Goal: Find specific page/section: Find specific page/section

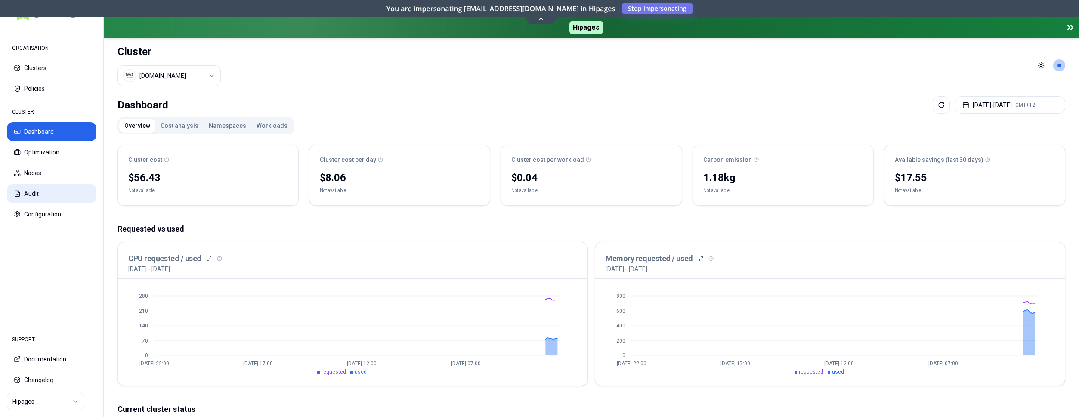
click at [38, 198] on button "Audit" at bounding box center [52, 193] width 90 height 19
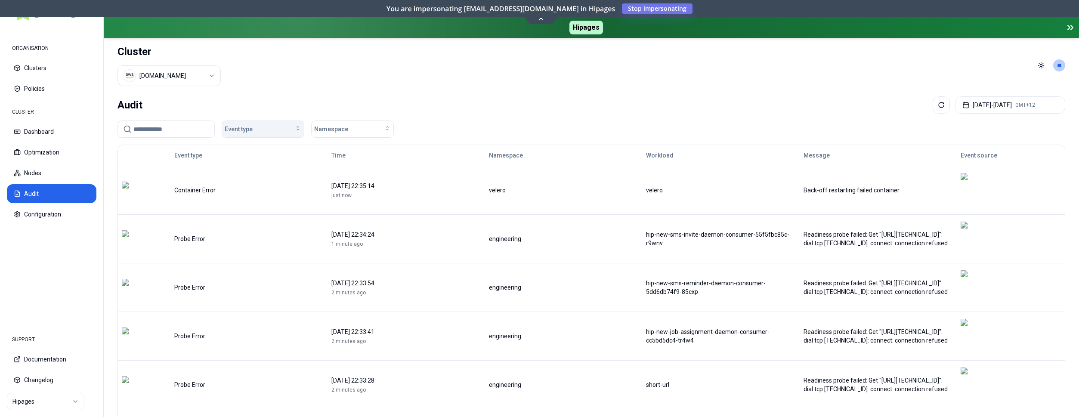
click at [269, 129] on div "Event type" at bounding box center [263, 129] width 77 height 9
click at [263, 149] on span "Container Error" at bounding box center [247, 146] width 41 height 9
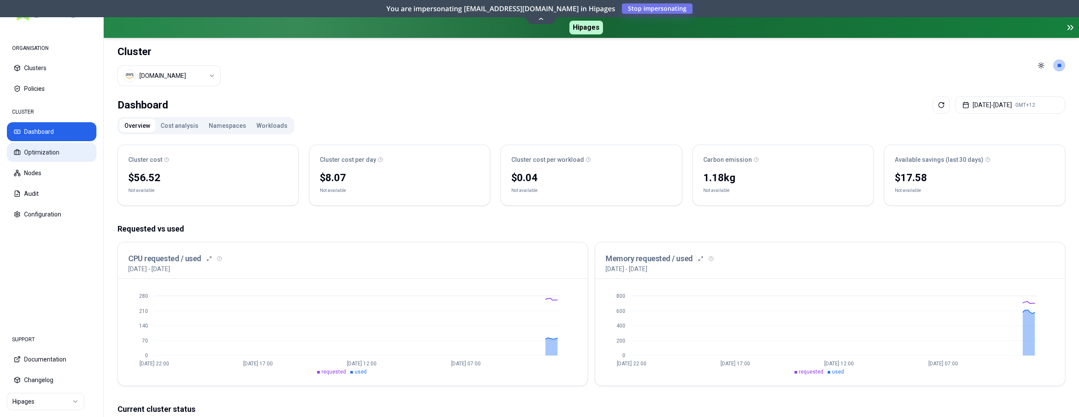
click at [61, 145] on button "Optimization" at bounding box center [52, 152] width 90 height 19
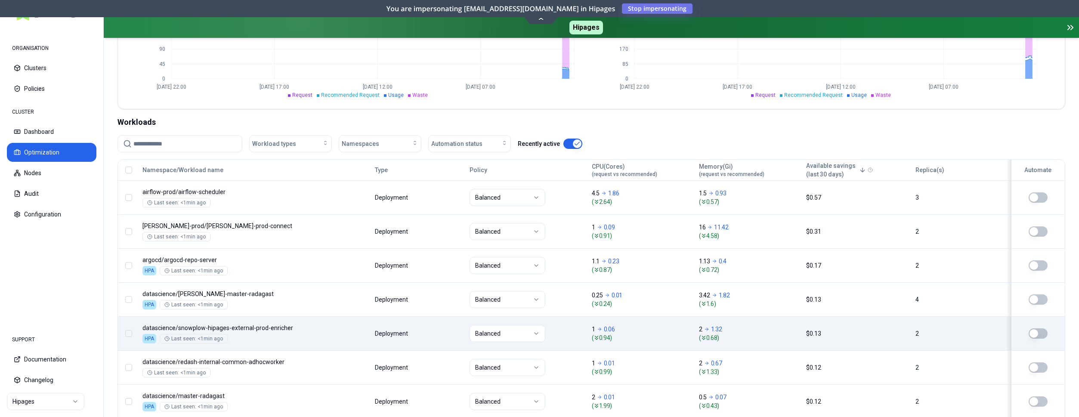
scroll to position [307, 0]
